Goal: Task Accomplishment & Management: Use online tool/utility

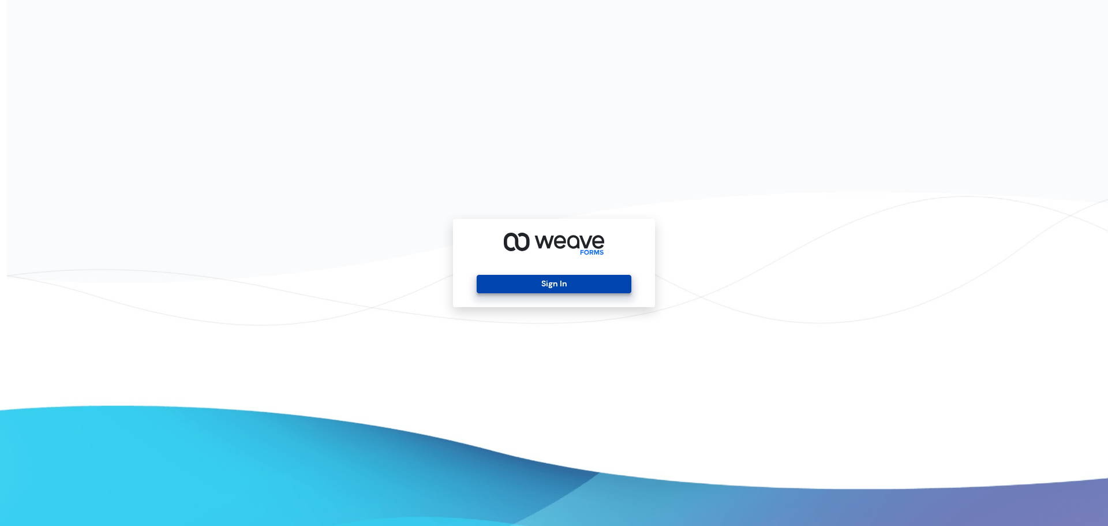
click at [567, 278] on button "Sign In" at bounding box center [554, 284] width 154 height 18
